Goal: Check status

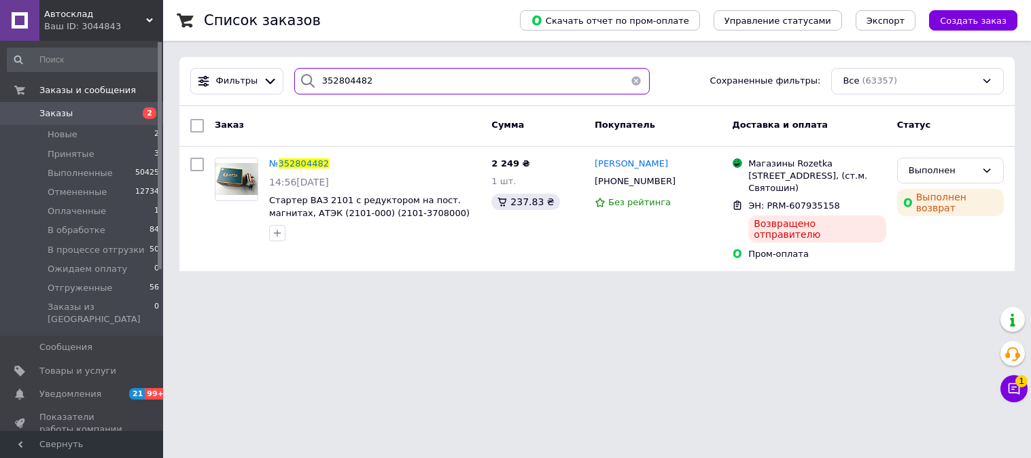
click at [372, 75] on input "352804482" at bounding box center [471, 81] width 355 height 27
paste input "6906231"
type input "356906231"
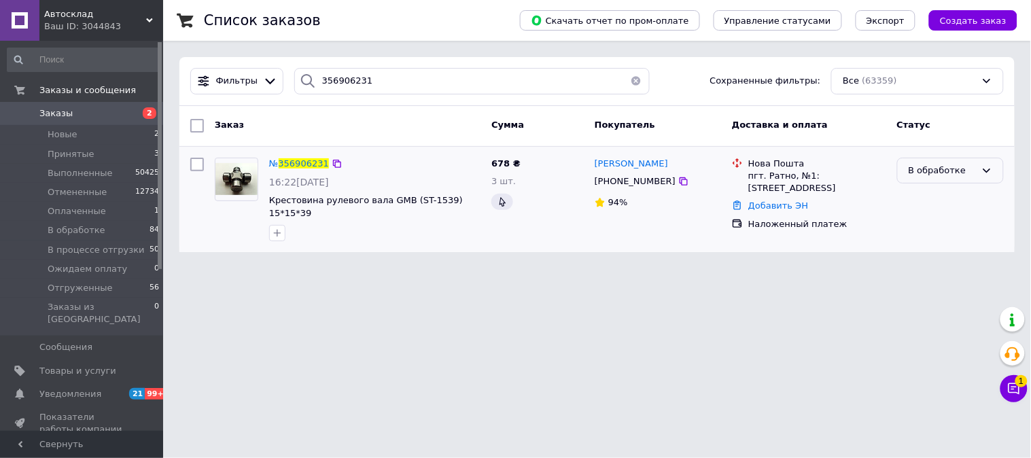
click at [982, 171] on div "В обработке" at bounding box center [950, 171] width 107 height 27
click at [952, 232] on li "В процессе отгрузки" at bounding box center [950, 229] width 105 height 39
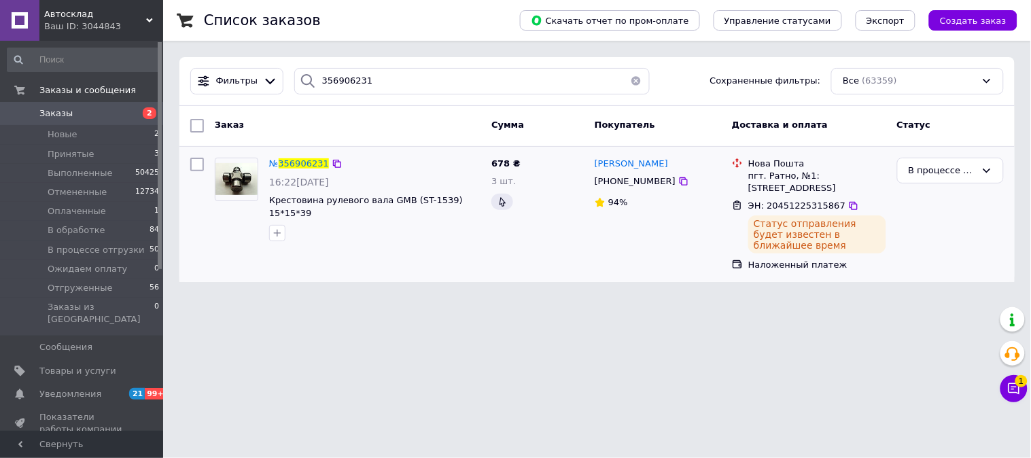
click at [143, 21] on div "Ваш ID: 3044843" at bounding box center [103, 26] width 119 height 12
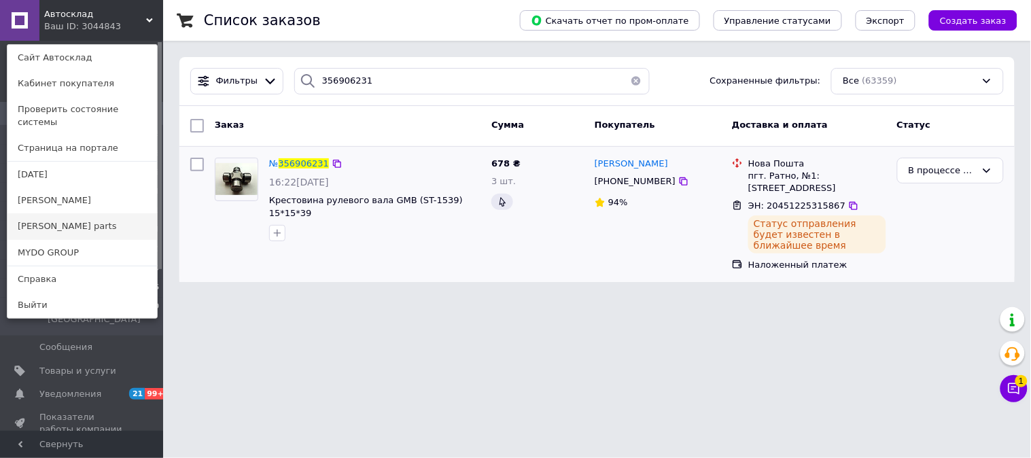
click at [90, 213] on link "[PERSON_NAME] parts" at bounding box center [81, 226] width 149 height 26
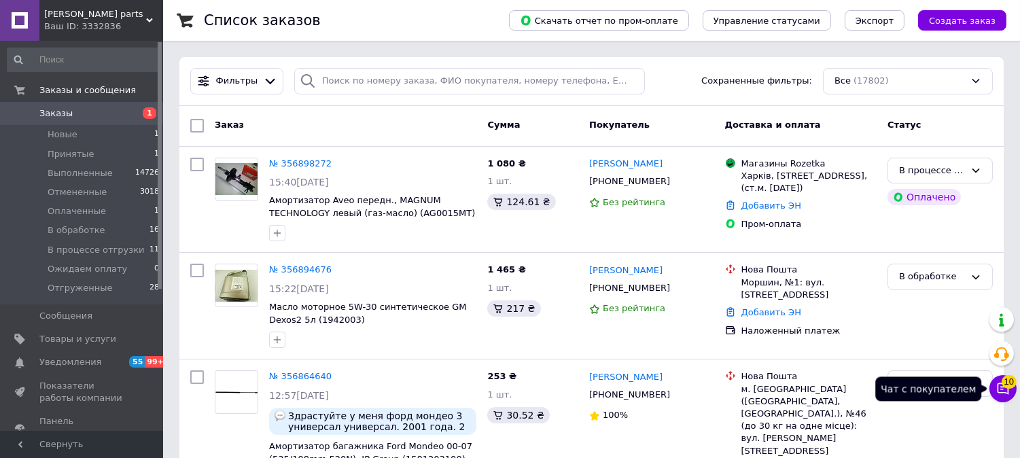
click at [1001, 387] on icon at bounding box center [1004, 389] width 12 height 12
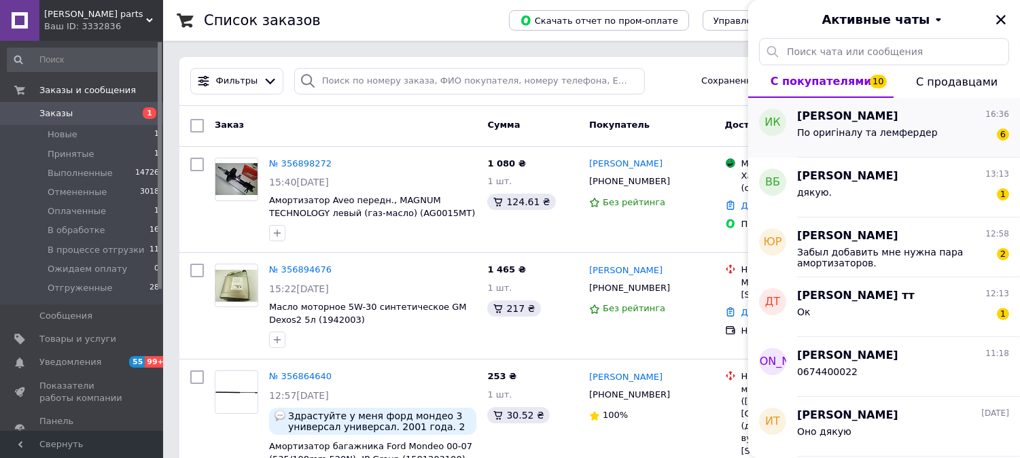
click at [888, 141] on div "По оригіналу та лемфердер" at bounding box center [867, 136] width 141 height 19
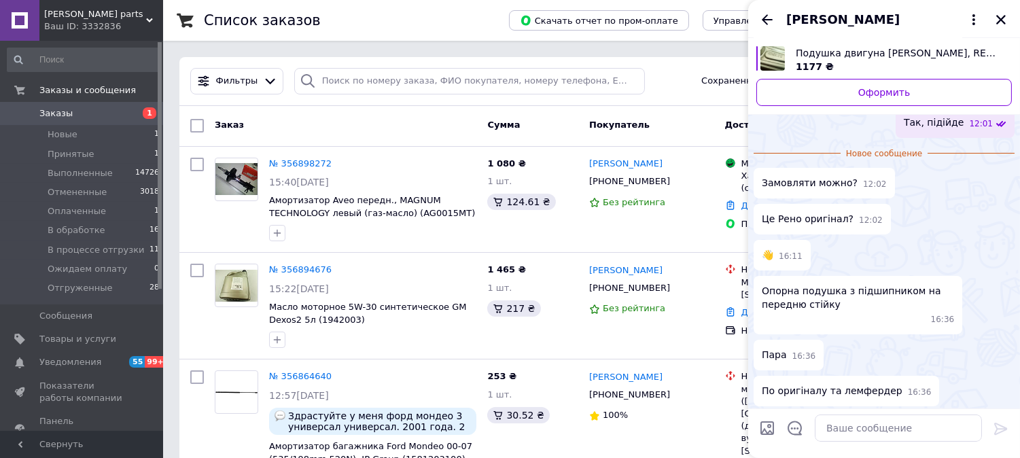
scroll to position [360, 0]
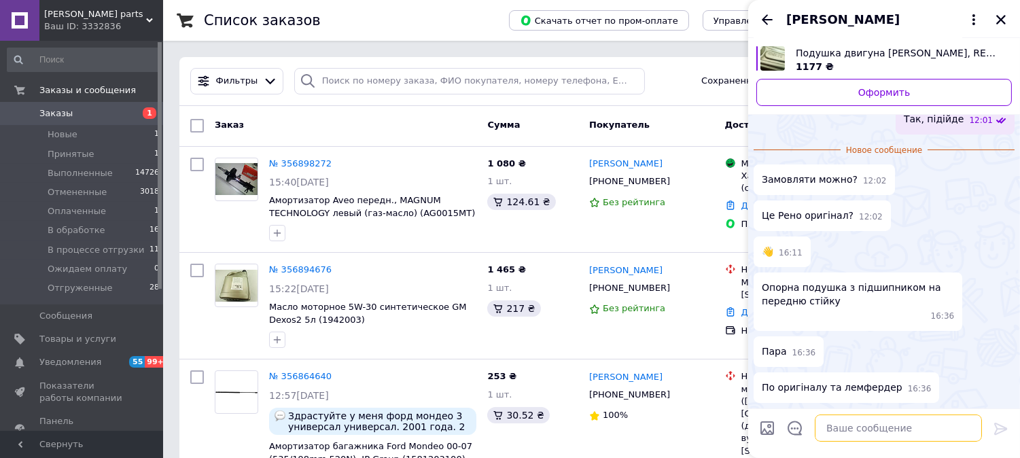
click at [858, 438] on textarea at bounding box center [898, 428] width 167 height 27
type textarea "Оригінал"
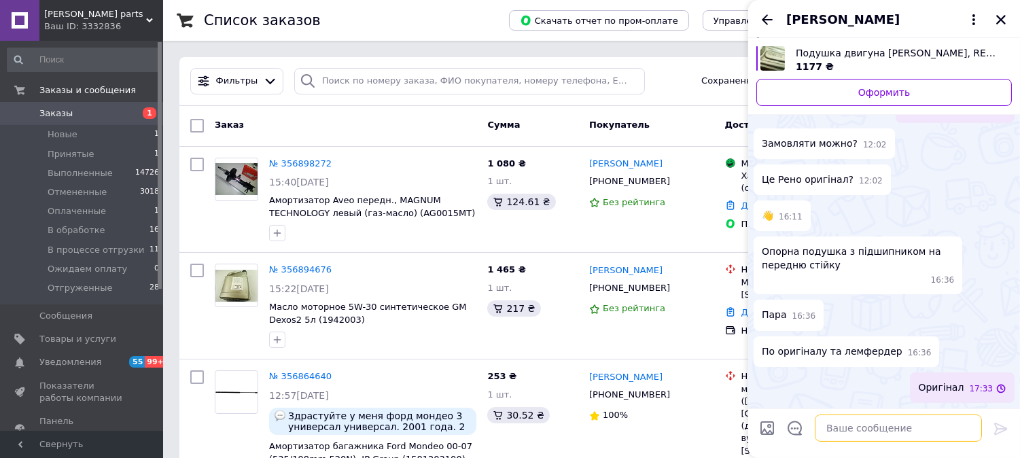
scroll to position [371, 0]
click at [773, 15] on icon "Назад" at bounding box center [767, 20] width 16 height 16
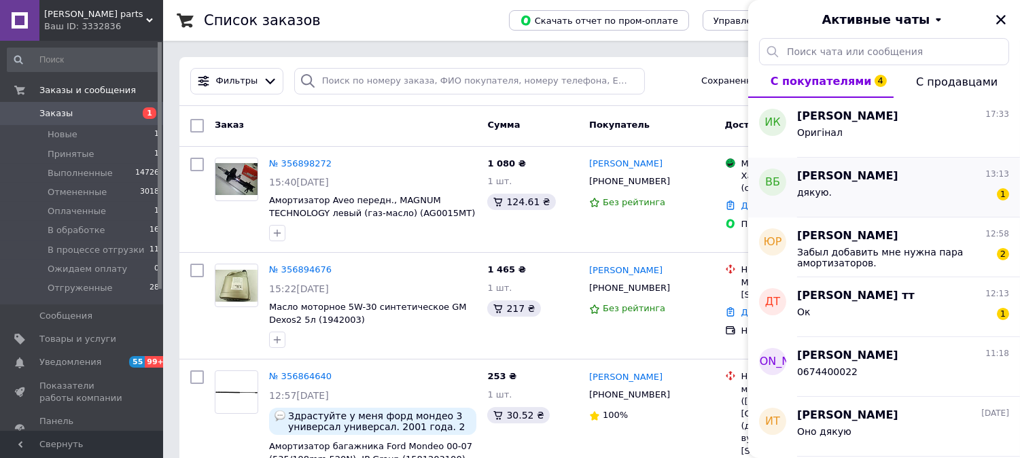
click at [864, 193] on div "дякую. 1" at bounding box center [903, 195] width 212 height 22
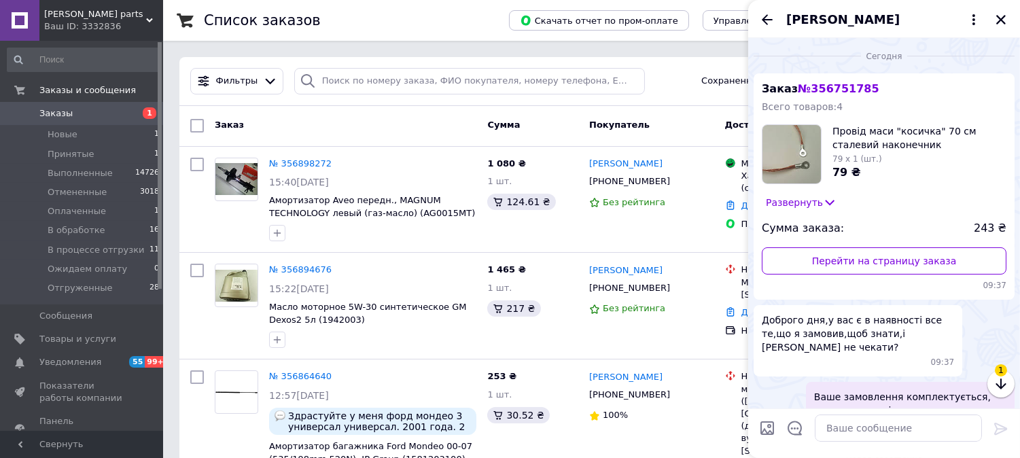
scroll to position [83, 0]
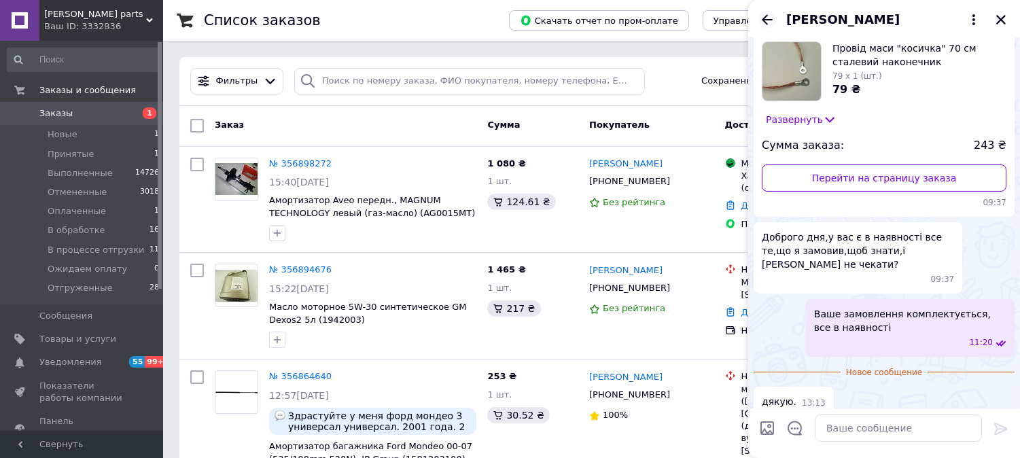
click at [760, 22] on icon "Назад" at bounding box center [767, 20] width 16 height 16
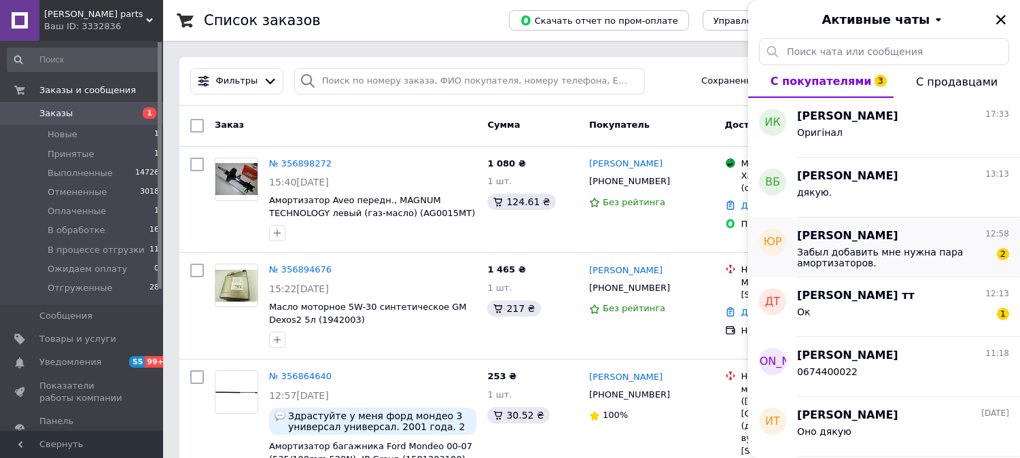
click at [829, 241] on span "[PERSON_NAME]" at bounding box center [847, 236] width 101 height 16
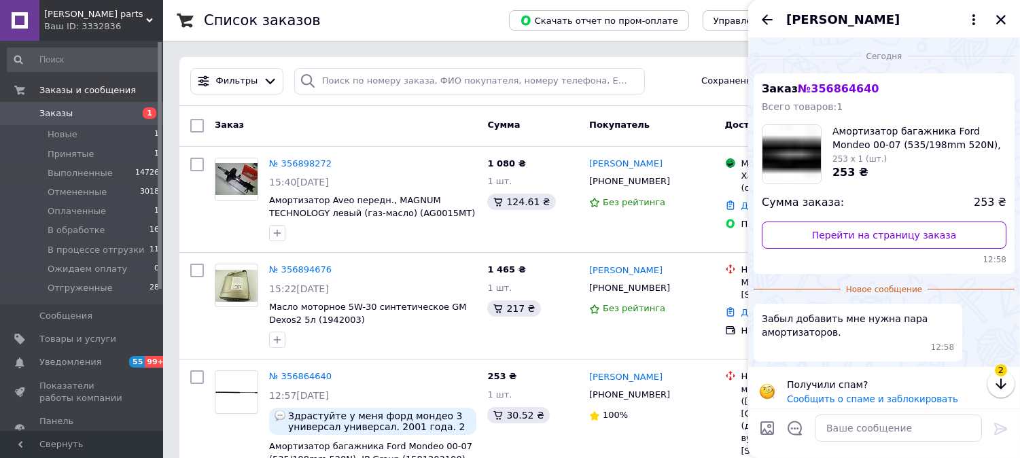
scroll to position [8, 0]
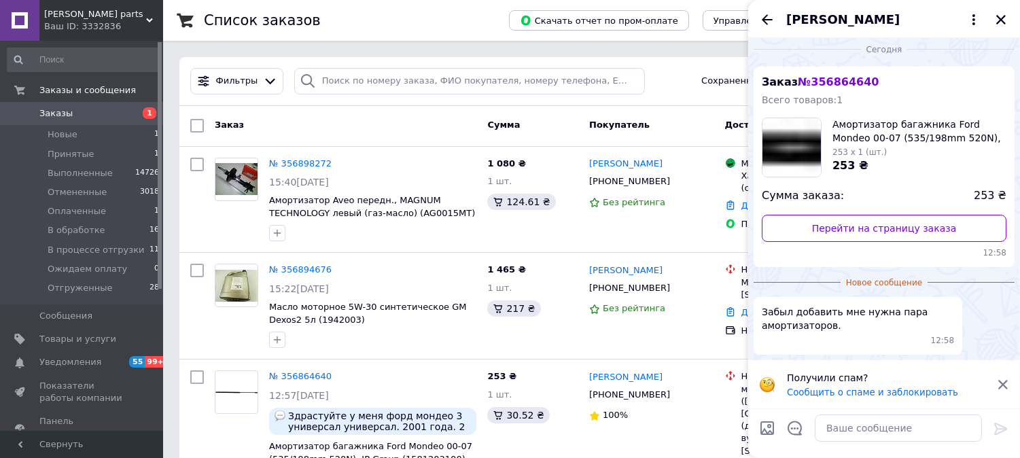
click at [997, 385] on icon at bounding box center [1003, 384] width 12 height 12
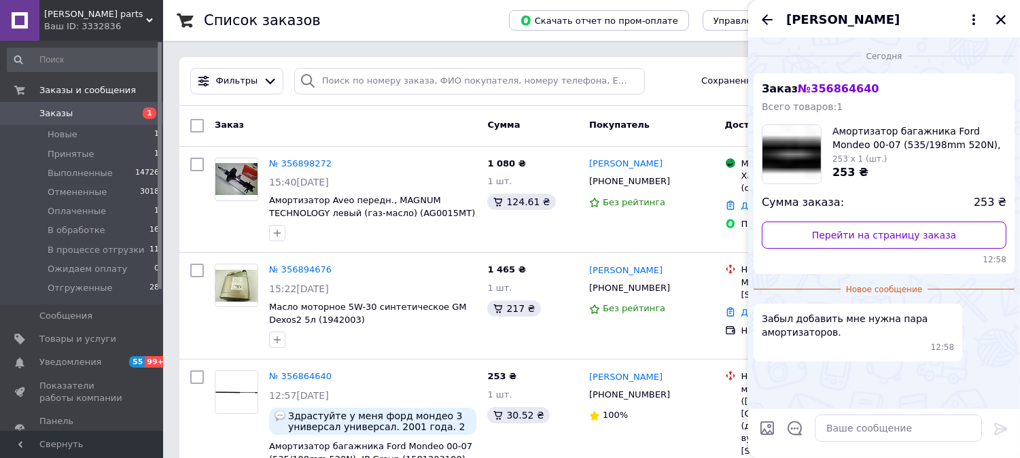
scroll to position [0, 0]
click at [850, 435] on textarea at bounding box center [898, 428] width 167 height 27
click at [764, 14] on icon "Назад" at bounding box center [767, 20] width 16 height 16
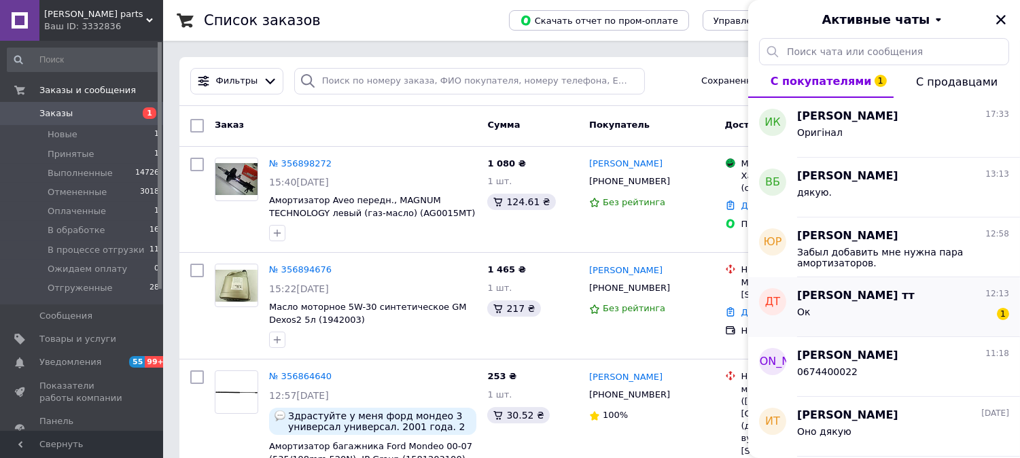
click at [879, 298] on div "Данило тт 12:13" at bounding box center [903, 296] width 212 height 16
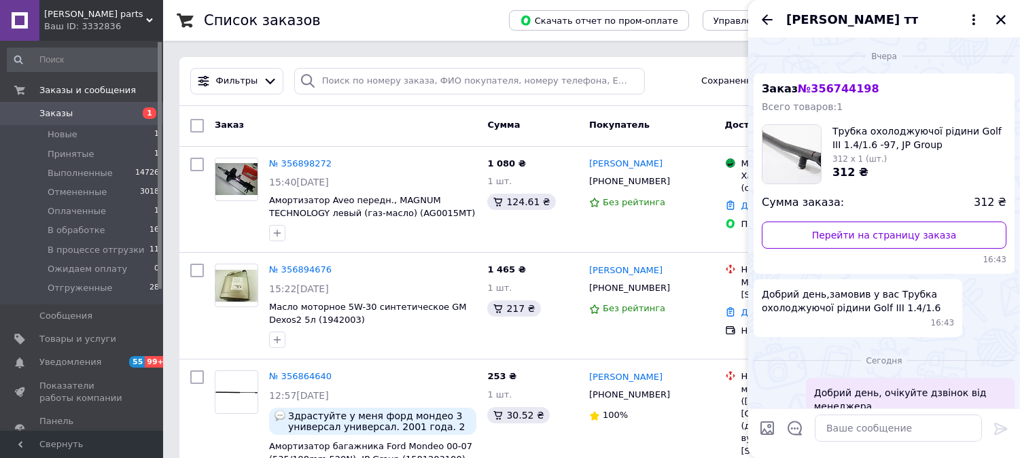
scroll to position [92, 0]
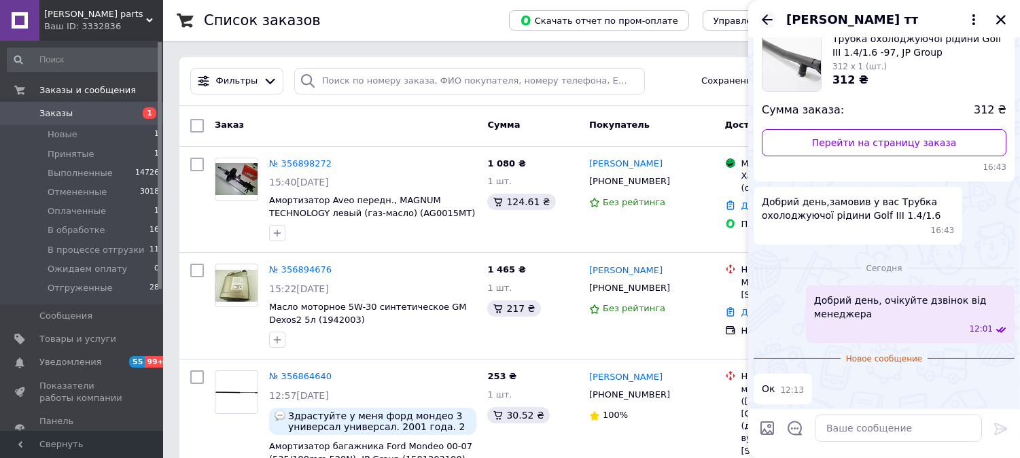
click at [764, 12] on icon "Назад" at bounding box center [767, 20] width 16 height 16
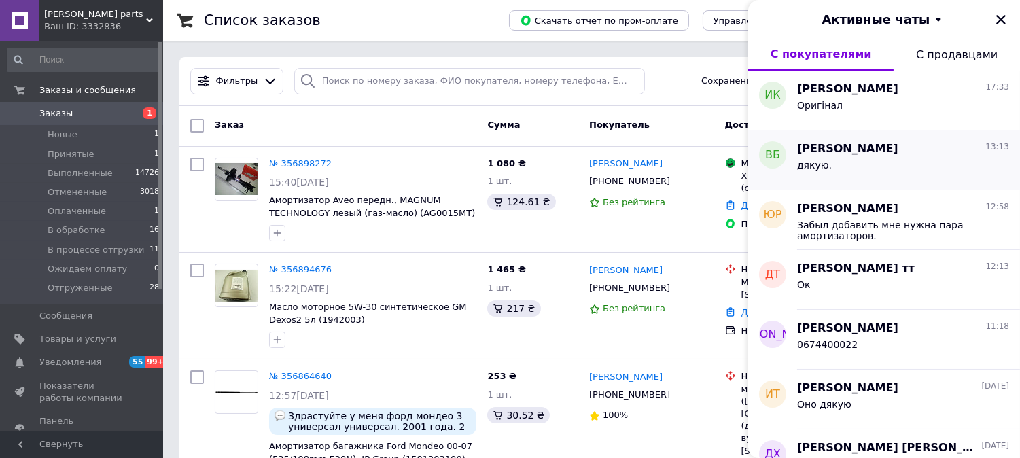
scroll to position [226, 0]
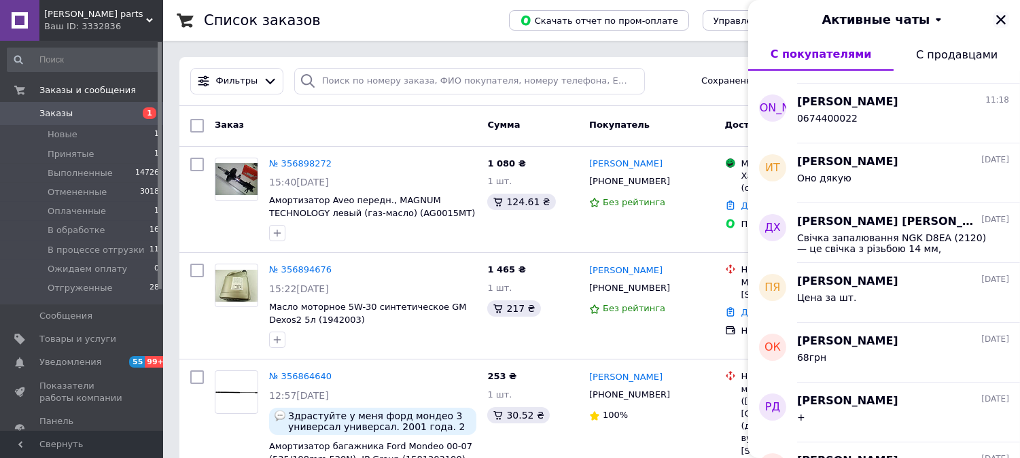
click at [1000, 19] on icon "Закрыть" at bounding box center [1001, 20] width 12 height 12
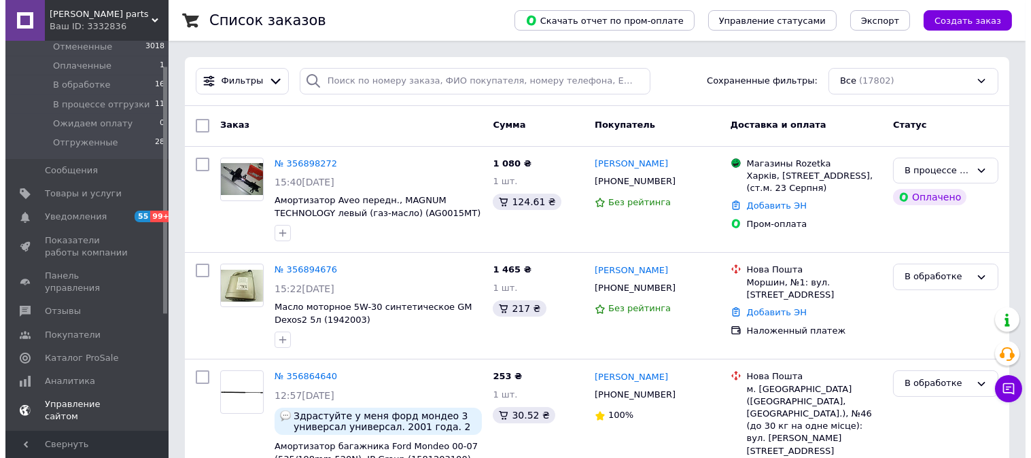
scroll to position [151, 0]
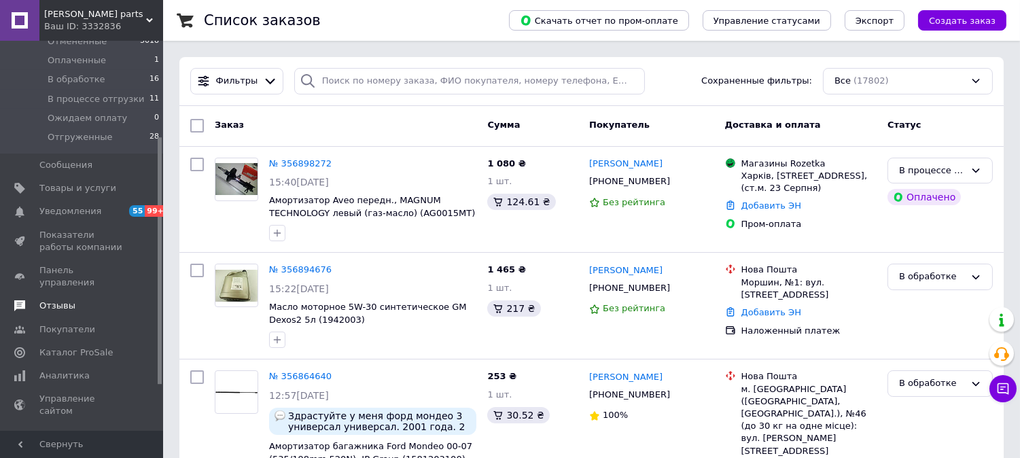
click at [71, 300] on span "Отзывы" at bounding box center [82, 306] width 86 height 12
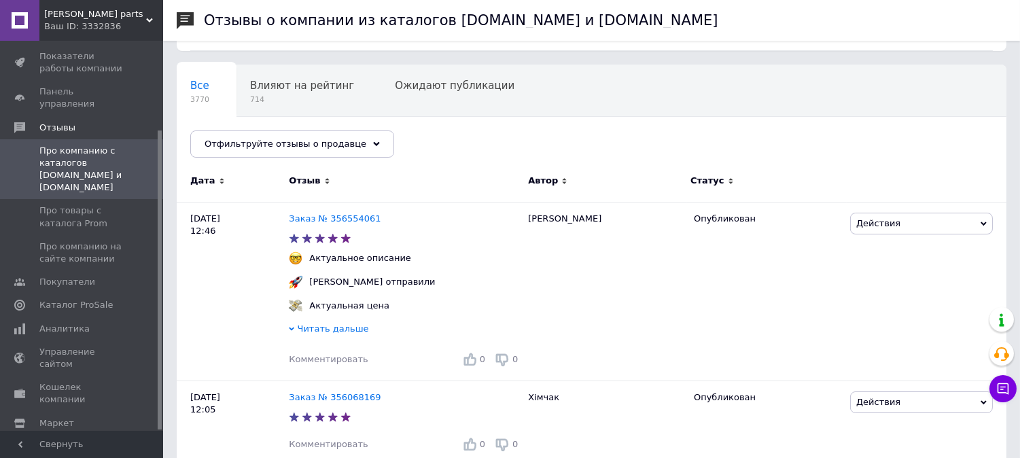
scroll to position [226, 0]
